Goal: Contribute content

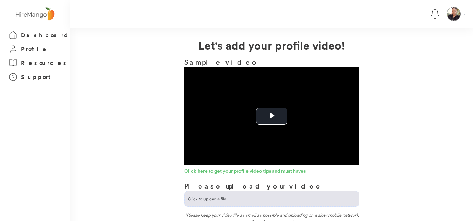
click at [217, 196] on input "file" at bounding box center [271, 199] width 174 height 15
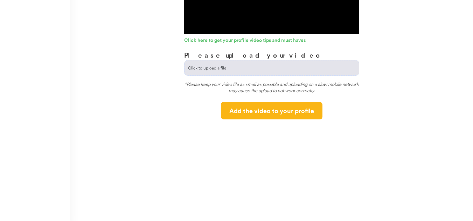
scroll to position [137, 0]
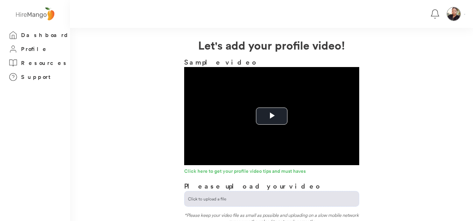
click at [212, 198] on input "file" at bounding box center [271, 199] width 174 height 15
type input "**********"
